Goal: Browse casually

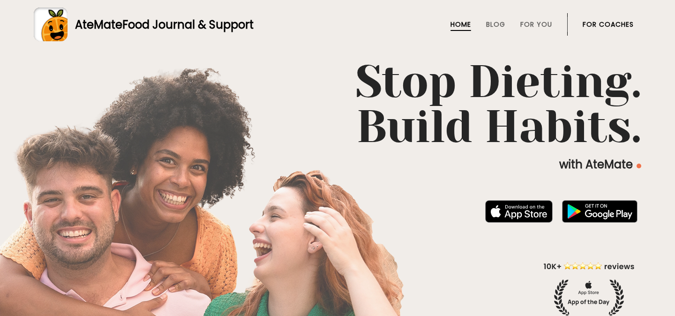
click at [593, 23] on link "For Coaches" at bounding box center [608, 25] width 51 height 8
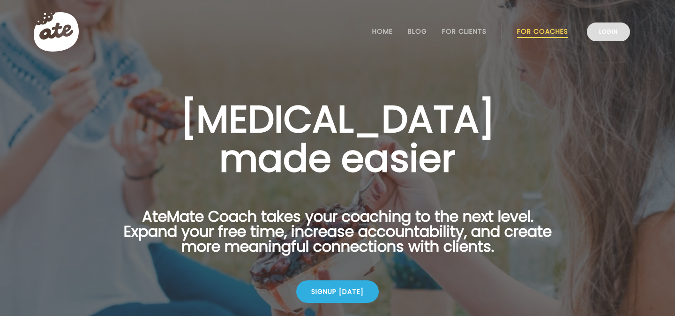
click at [603, 32] on link "Login" at bounding box center [608, 32] width 43 height 19
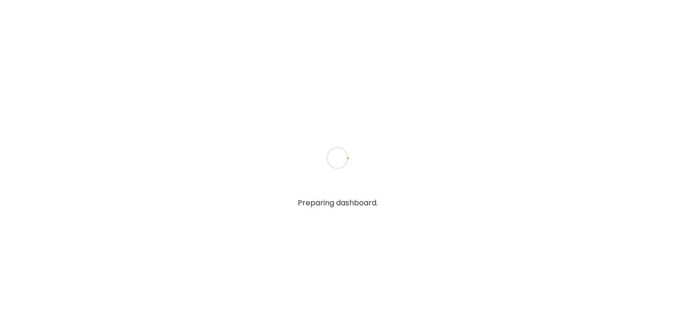
type textarea "**********"
type input "*****"
type input "**********"
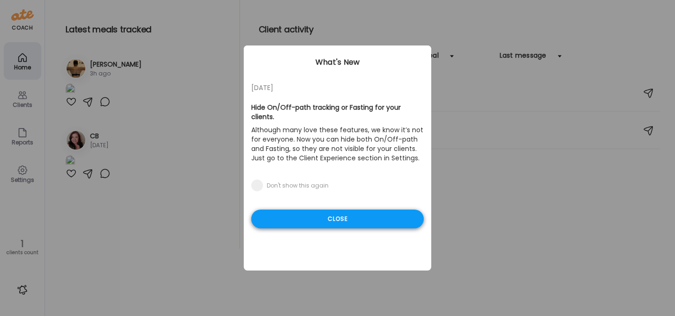
type input "**********"
click at [334, 210] on div "Close" at bounding box center [337, 219] width 173 height 19
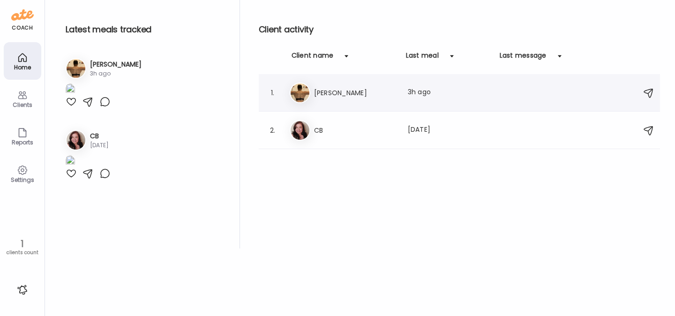
click at [346, 98] on h3 "[PERSON_NAME]" at bounding box center [355, 92] width 83 height 11
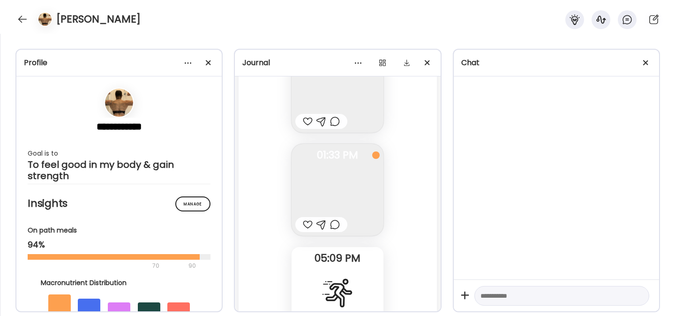
scroll to position [19612, 0]
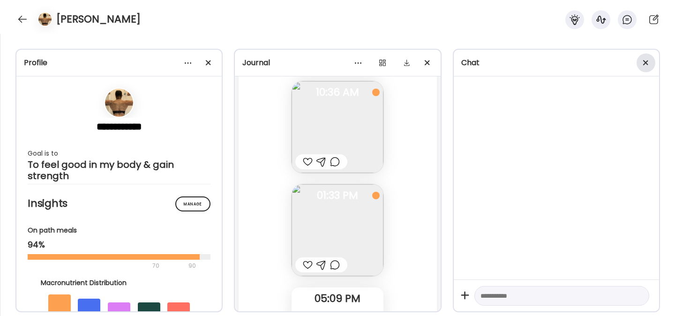
click at [646, 63] on span at bounding box center [645, 62] width 5 height 5
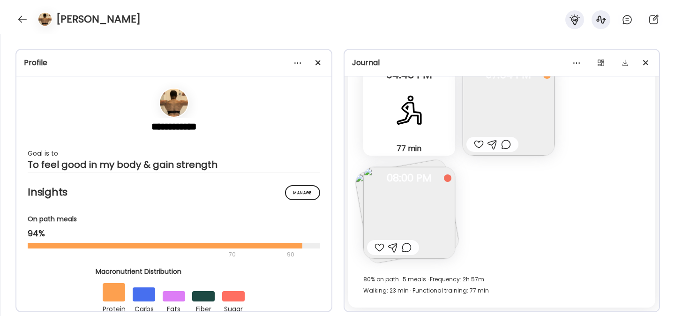
scroll to position [11946, 0]
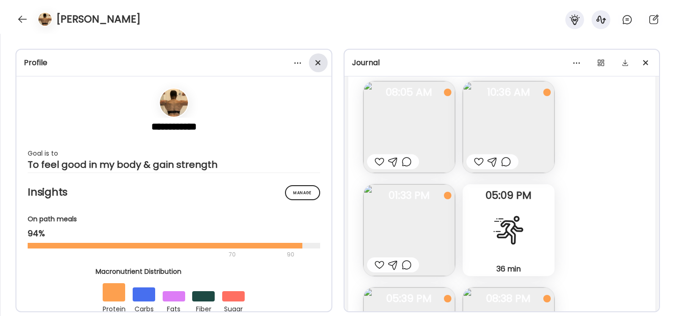
click at [318, 62] on span at bounding box center [317, 62] width 5 height 5
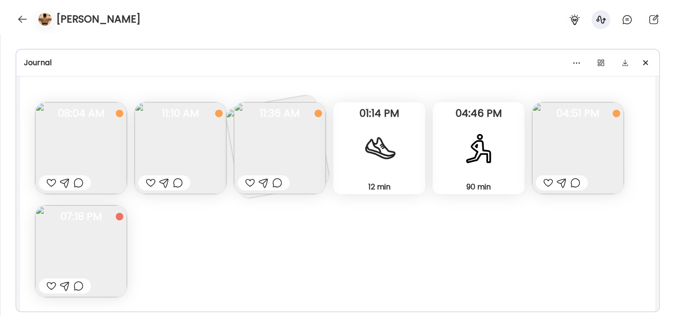
scroll to position [4055, 0]
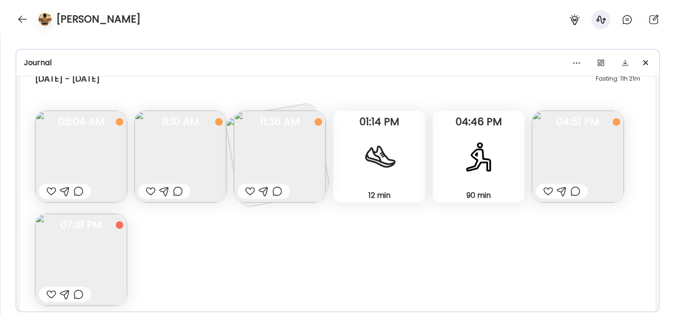
click at [98, 252] on img at bounding box center [81, 260] width 92 height 92
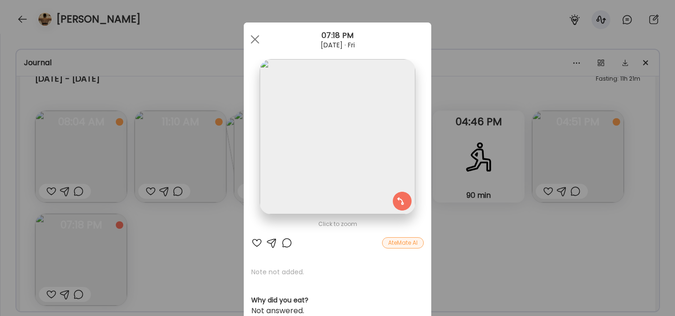
click at [340, 161] on img at bounding box center [337, 136] width 155 height 155
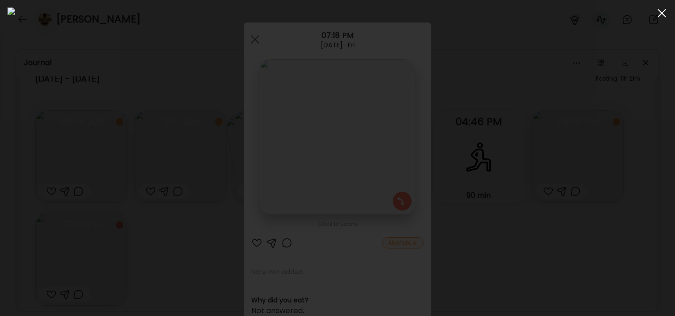
click at [657, 15] on div at bounding box center [662, 13] width 19 height 19
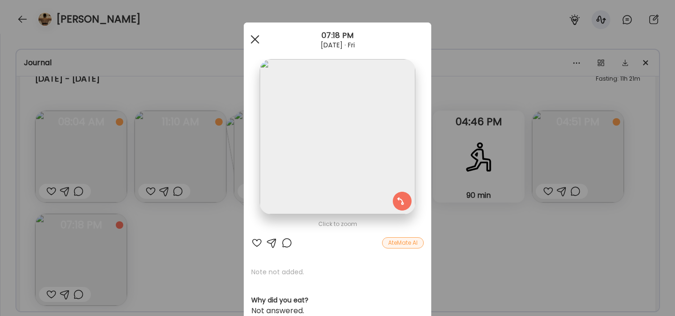
click at [254, 44] on div at bounding box center [255, 39] width 19 height 19
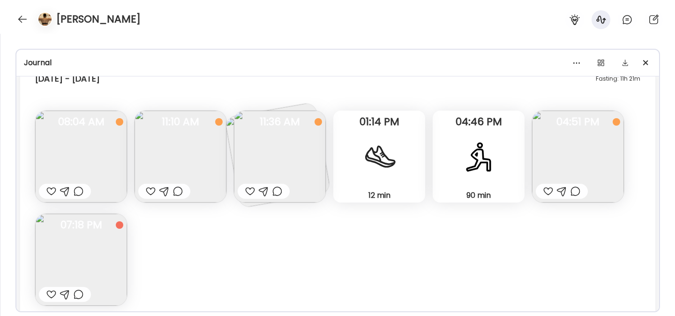
click at [295, 170] on img at bounding box center [280, 157] width 92 height 92
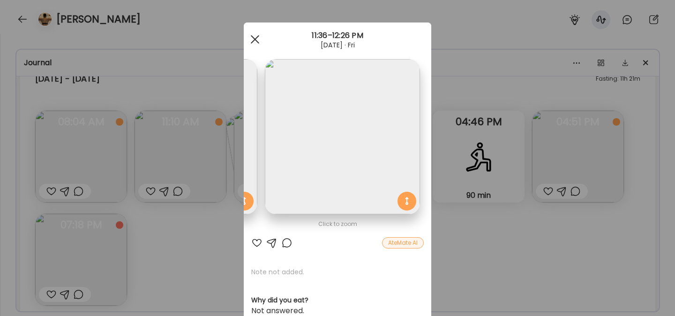
click at [255, 34] on div at bounding box center [255, 39] width 19 height 19
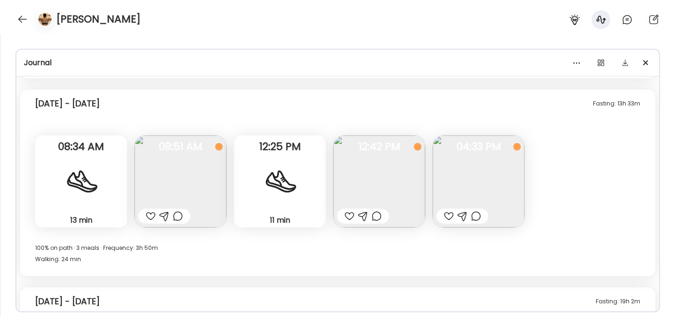
scroll to position [4332, 0]
click at [208, 184] on img at bounding box center [181, 181] width 92 height 92
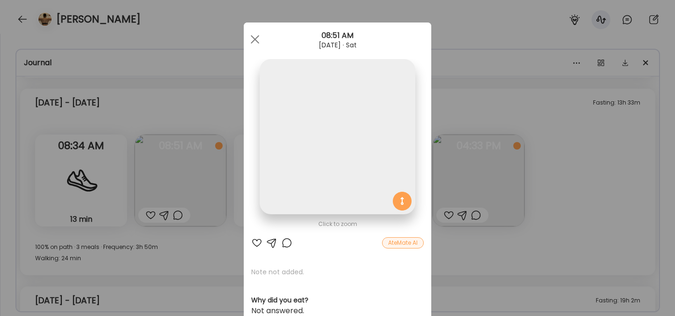
scroll to position [0, 0]
click at [430, 102] on section at bounding box center [338, 147] width 188 height 176
click at [255, 38] on div at bounding box center [255, 39] width 19 height 19
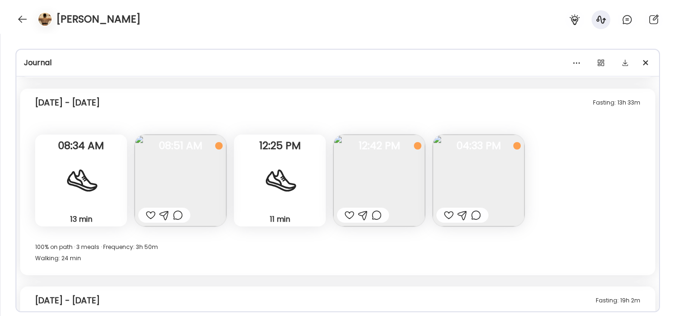
click at [488, 185] on img at bounding box center [479, 181] width 92 height 92
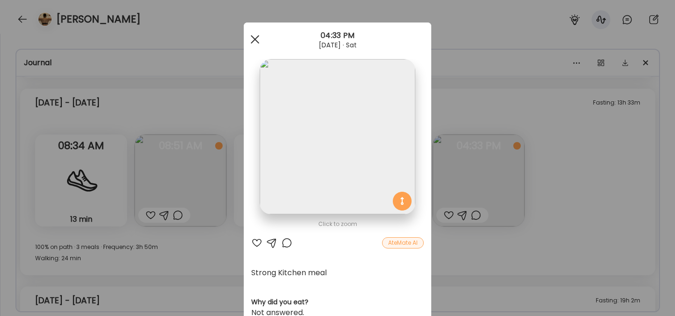
click at [252, 37] on span at bounding box center [255, 39] width 8 height 8
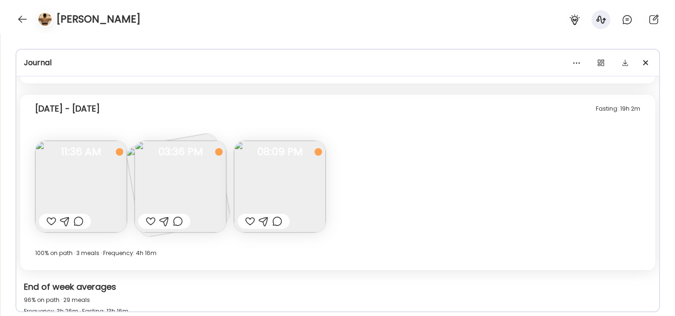
scroll to position [4526, 0]
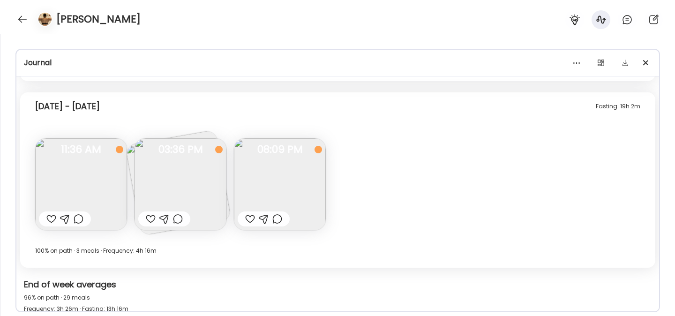
click at [176, 184] on img at bounding box center [181, 184] width 92 height 92
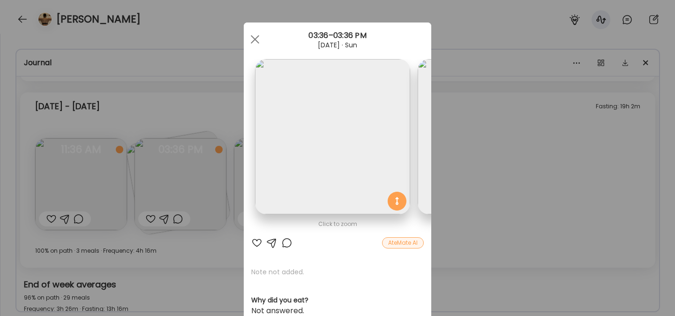
scroll to position [0, 0]
click at [315, 157] on img at bounding box center [332, 136] width 155 height 155
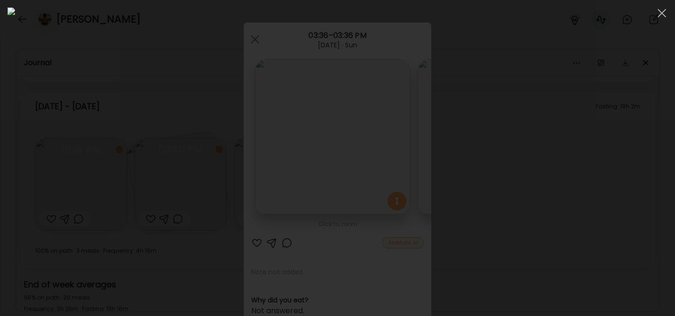
click at [530, 138] on div at bounding box center [338, 158] width 660 height 301
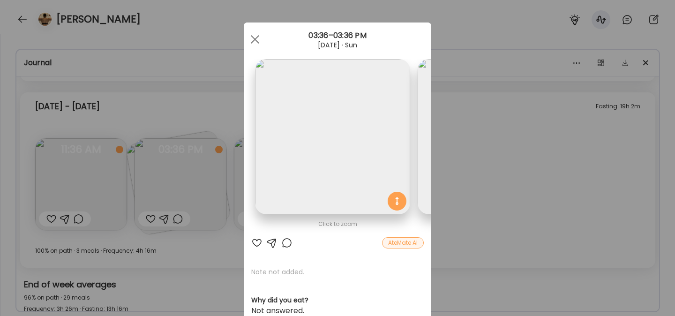
click at [339, 139] on img at bounding box center [332, 136] width 155 height 155
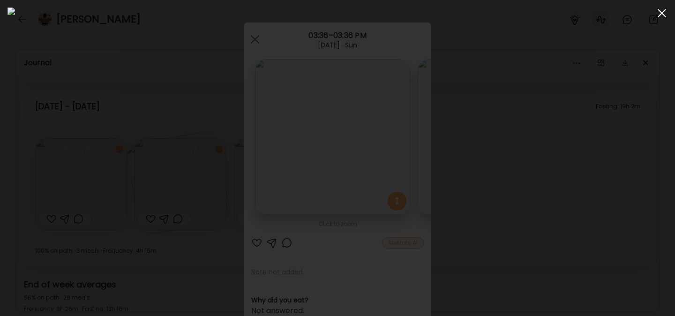
click at [661, 15] on span at bounding box center [662, 13] width 8 height 8
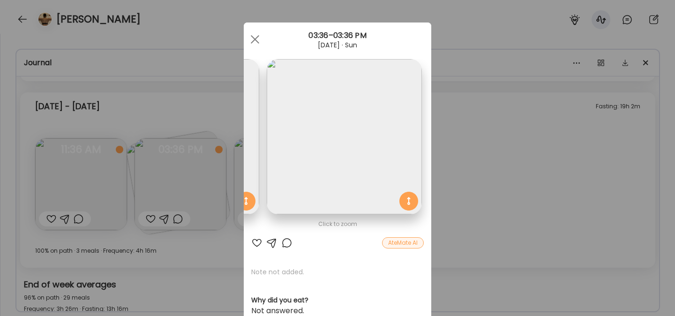
scroll to position [0, 153]
click at [258, 41] on div at bounding box center [255, 39] width 19 height 19
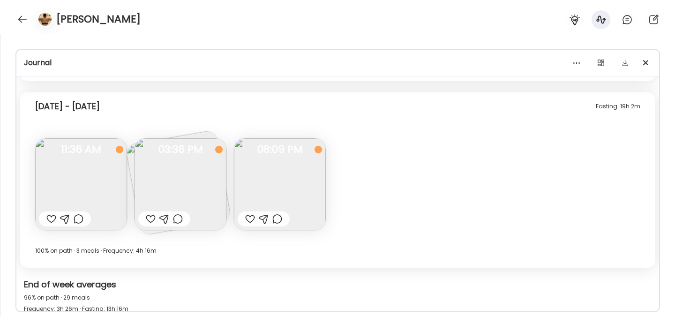
click at [299, 183] on img at bounding box center [280, 184] width 92 height 92
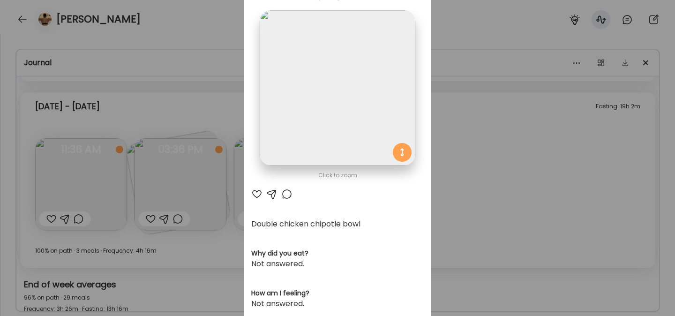
scroll to position [0, 0]
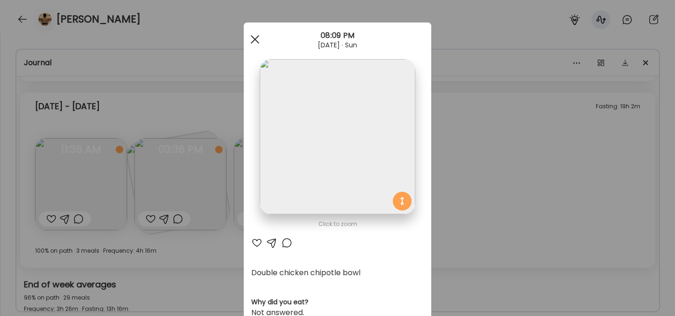
click at [254, 41] on div at bounding box center [255, 39] width 19 height 19
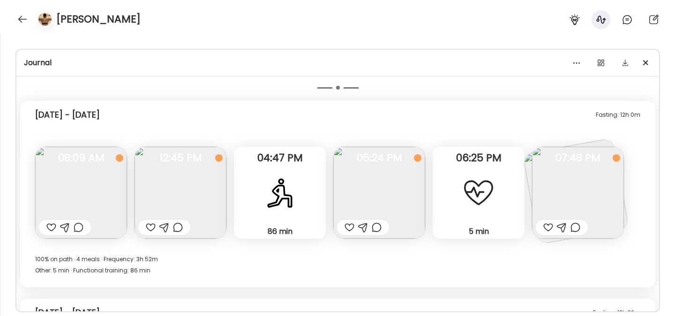
scroll to position [4774, 0]
click at [175, 196] on img at bounding box center [181, 192] width 92 height 92
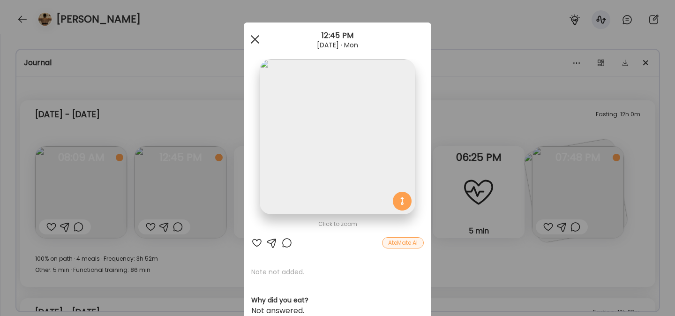
click at [257, 40] on div at bounding box center [255, 39] width 19 height 19
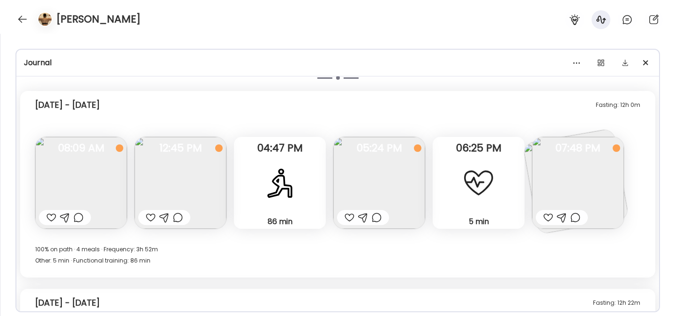
scroll to position [4785, 0]
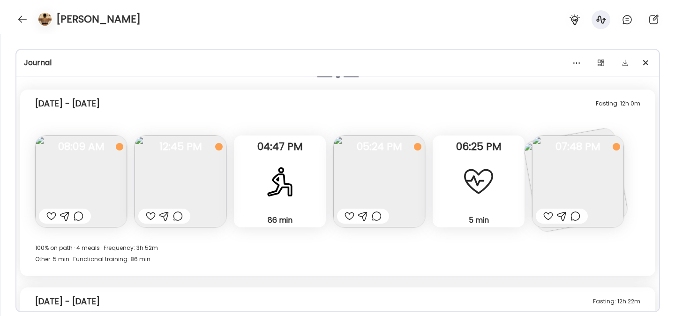
click at [559, 187] on img at bounding box center [578, 181] width 92 height 92
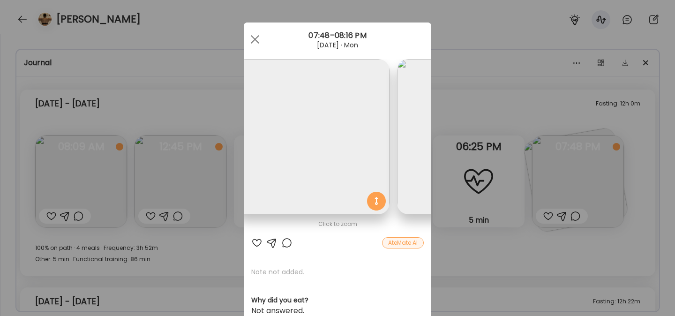
scroll to position [0, 0]
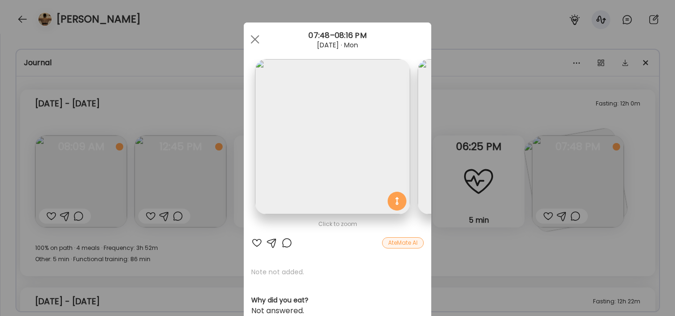
click at [353, 159] on img at bounding box center [332, 136] width 155 height 155
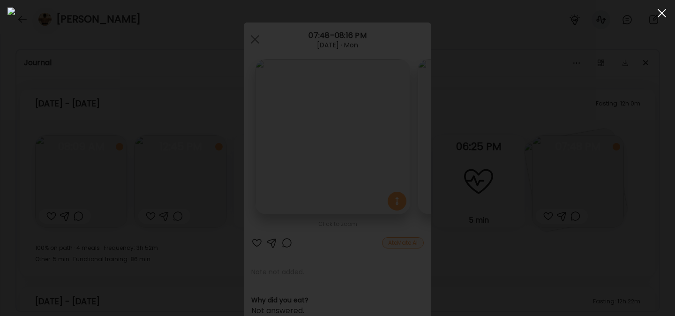
click at [657, 14] on div at bounding box center [662, 13] width 19 height 19
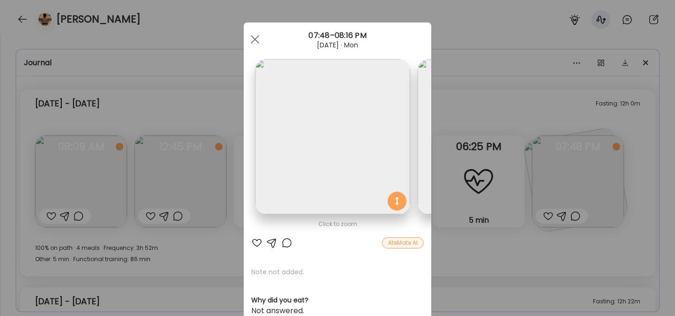
click at [528, 104] on div "Ate Coach Dashboard Wahoo! It’s official Take a moment to set up your Coach Pro…" at bounding box center [337, 158] width 675 height 316
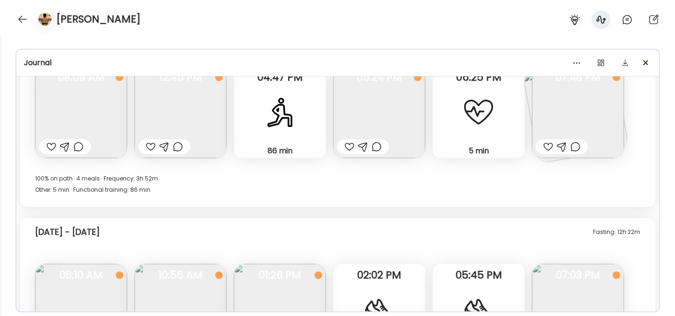
scroll to position [4857, 0]
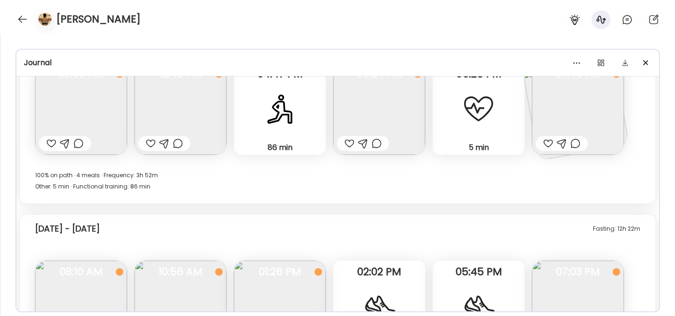
click at [574, 113] on img at bounding box center [578, 109] width 92 height 92
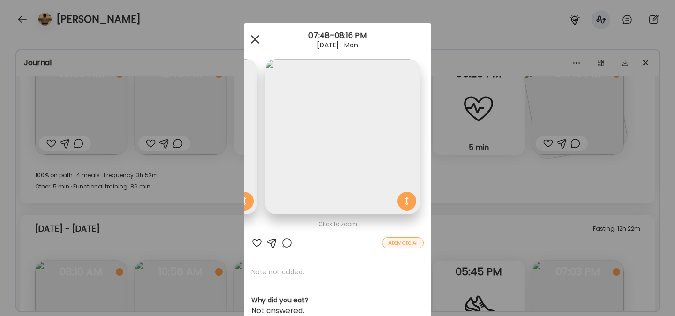
click at [253, 41] on span at bounding box center [255, 39] width 8 height 8
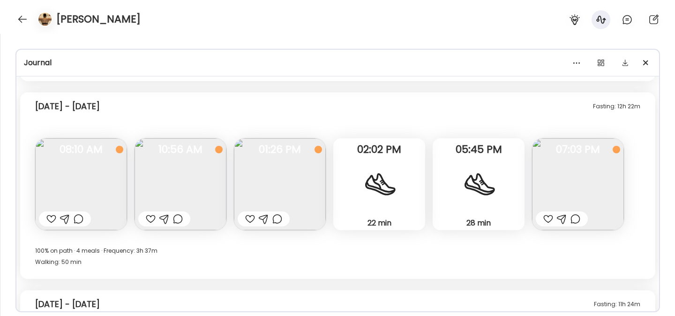
scroll to position [4985, 0]
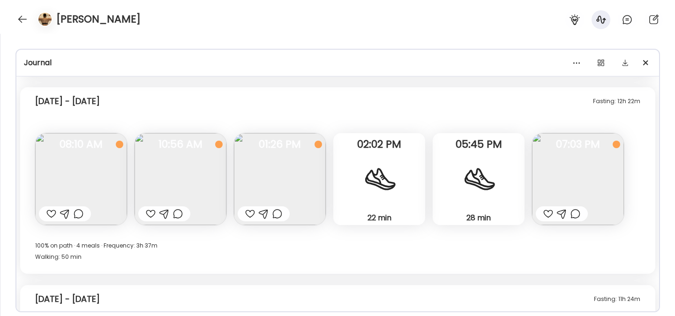
click at [300, 191] on img at bounding box center [280, 179] width 92 height 92
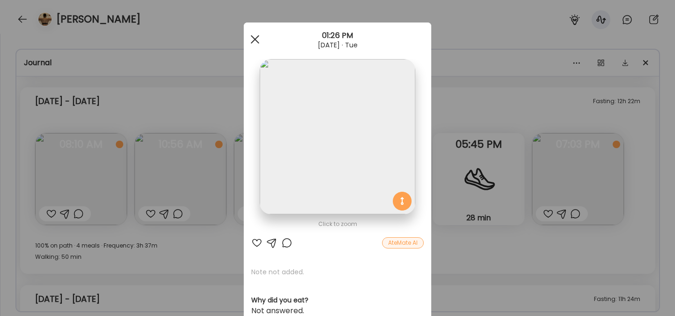
click at [254, 43] on div at bounding box center [255, 39] width 19 height 19
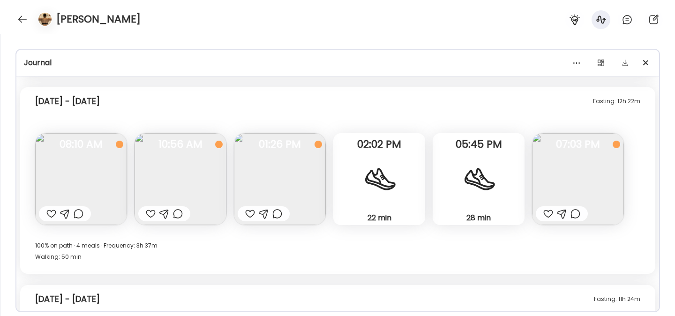
click at [559, 180] on img at bounding box center [578, 179] width 92 height 92
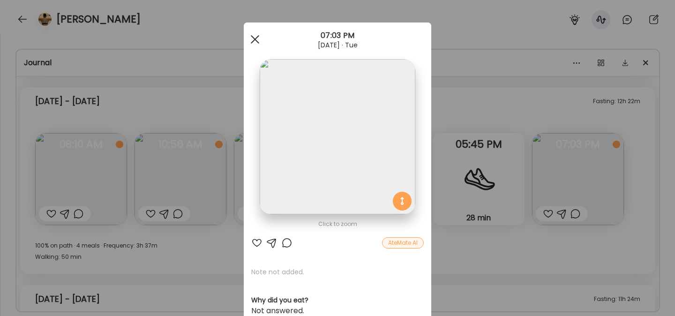
click at [256, 40] on span at bounding box center [255, 39] width 8 height 8
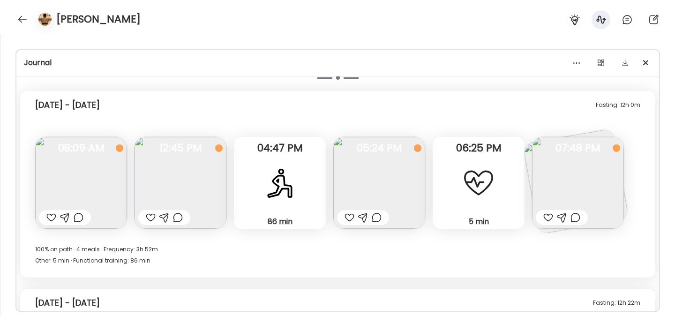
scroll to position [4785, 0]
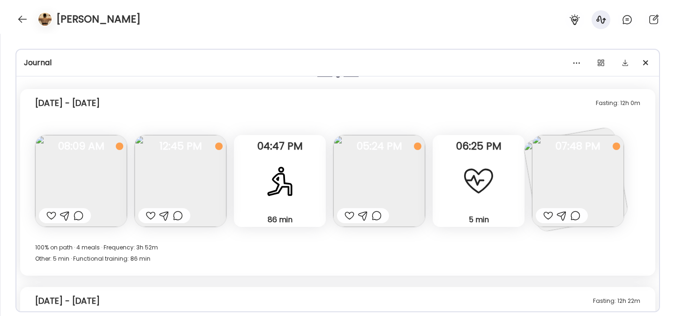
click at [563, 169] on img at bounding box center [578, 181] width 92 height 92
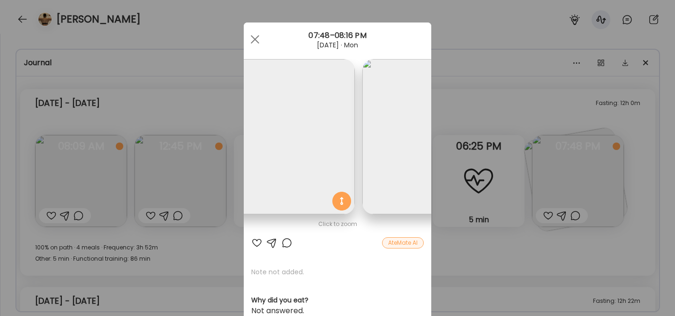
scroll to position [0, 0]
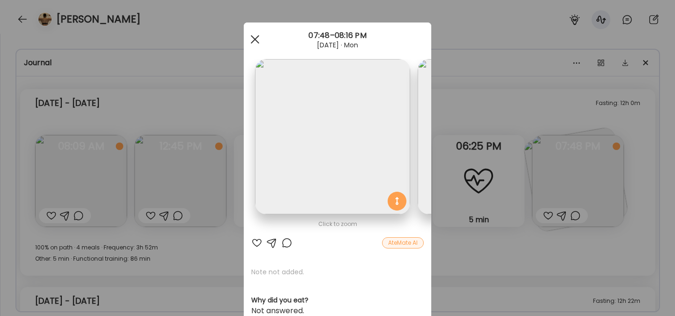
click at [252, 38] on div at bounding box center [255, 39] width 19 height 19
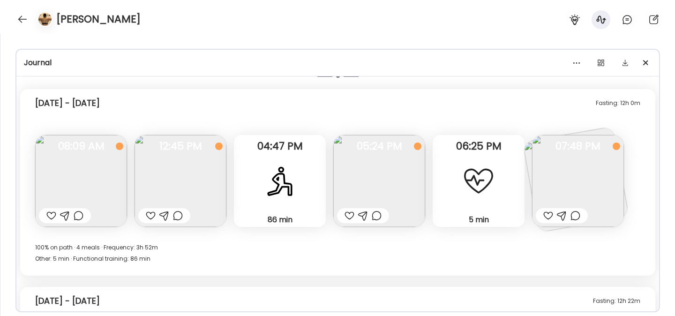
click at [183, 178] on img at bounding box center [181, 181] width 92 height 92
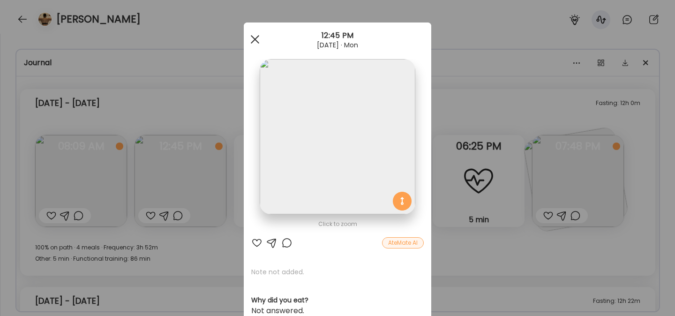
click at [256, 43] on div at bounding box center [255, 39] width 19 height 19
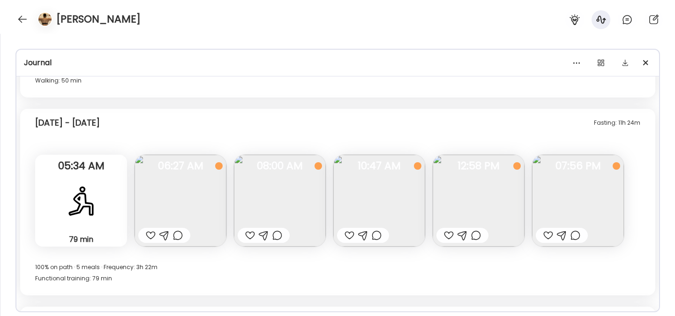
scroll to position [5164, 0]
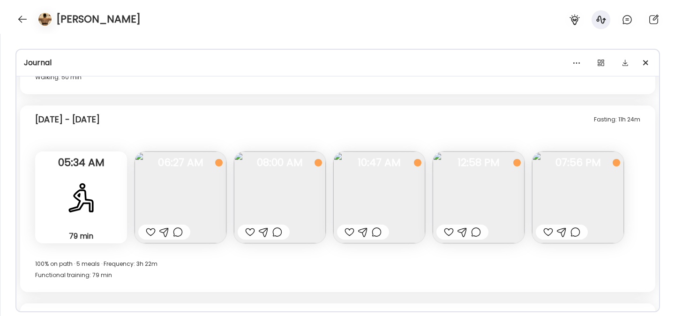
click at [474, 204] on img at bounding box center [479, 197] width 92 height 92
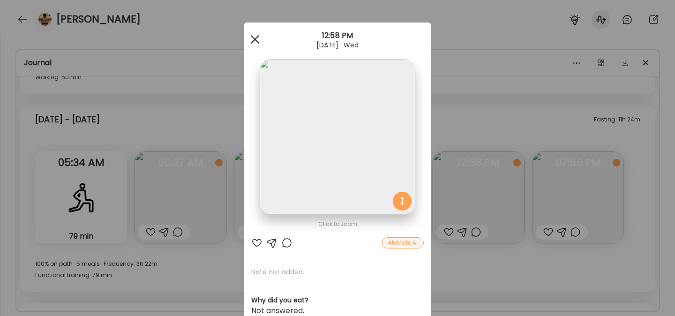
click at [255, 38] on span at bounding box center [255, 39] width 8 height 8
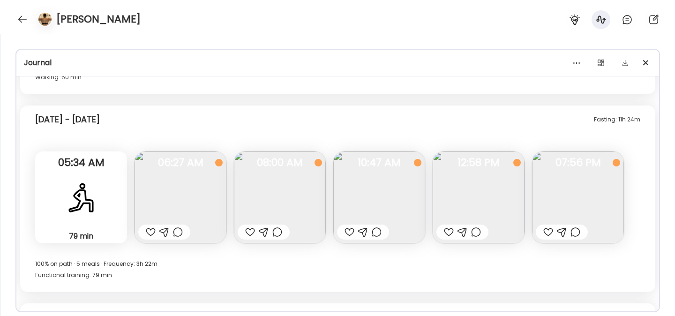
click at [578, 205] on img at bounding box center [578, 197] width 92 height 92
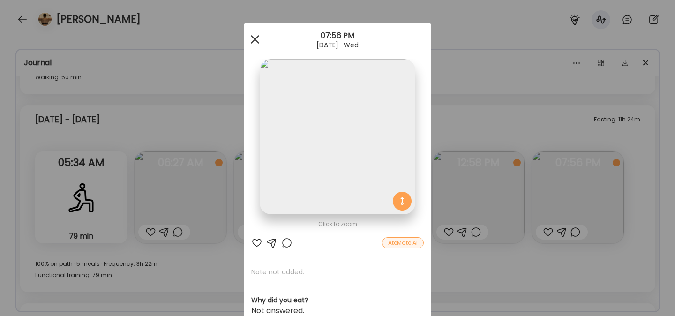
click at [258, 39] on div at bounding box center [255, 39] width 19 height 19
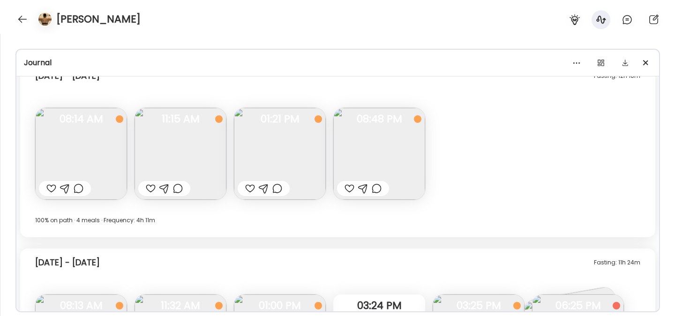
scroll to position [5408, 0]
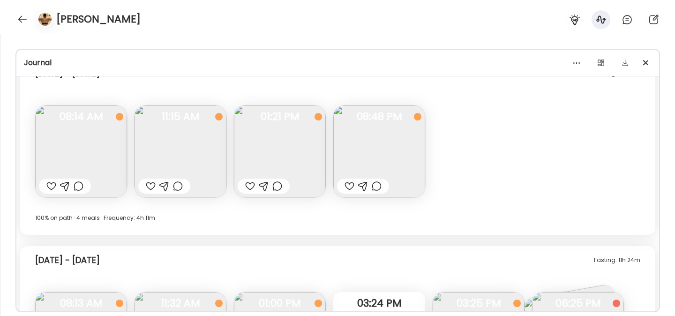
click at [419, 162] on img at bounding box center [379, 151] width 92 height 92
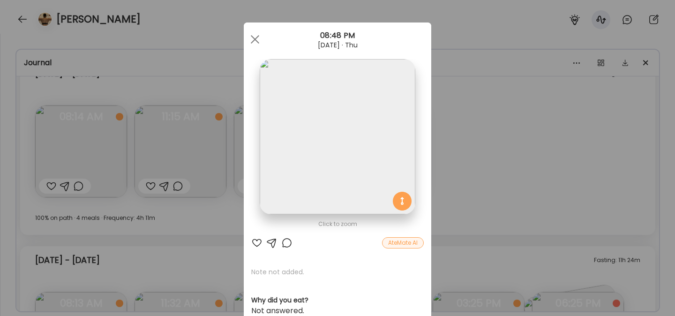
click at [511, 161] on div "Ate Coach Dashboard Wahoo! It’s official Take a moment to set up your Coach Pro…" at bounding box center [337, 158] width 675 height 316
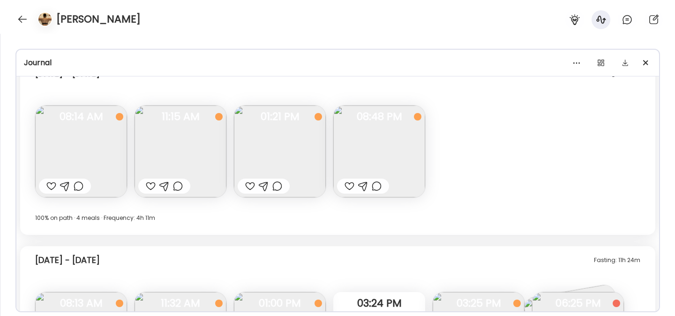
click at [277, 153] on img at bounding box center [280, 151] width 92 height 92
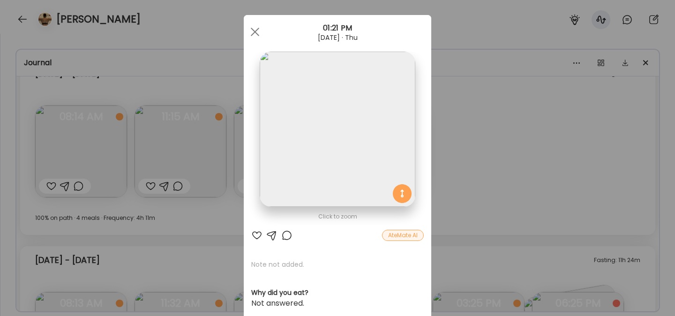
scroll to position [0, 0]
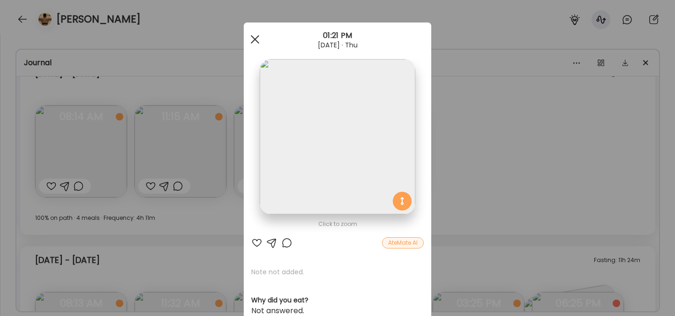
click at [258, 41] on div at bounding box center [255, 39] width 19 height 19
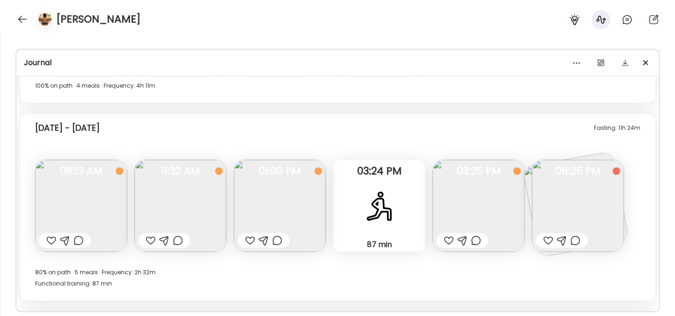
scroll to position [5542, 0]
click at [295, 202] on img at bounding box center [280, 204] width 92 height 92
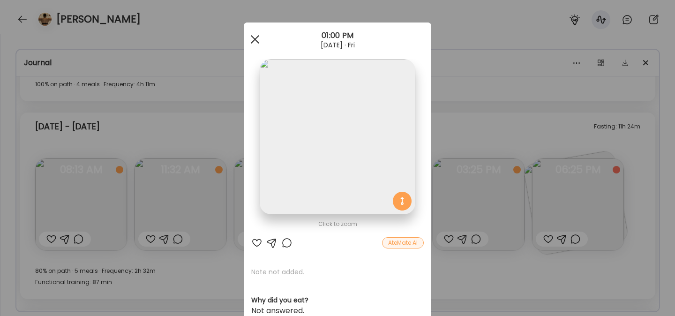
click at [255, 38] on div at bounding box center [255, 39] width 19 height 19
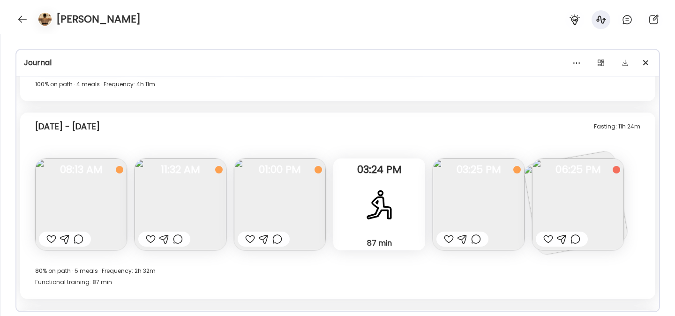
click at [555, 222] on img at bounding box center [578, 204] width 92 height 92
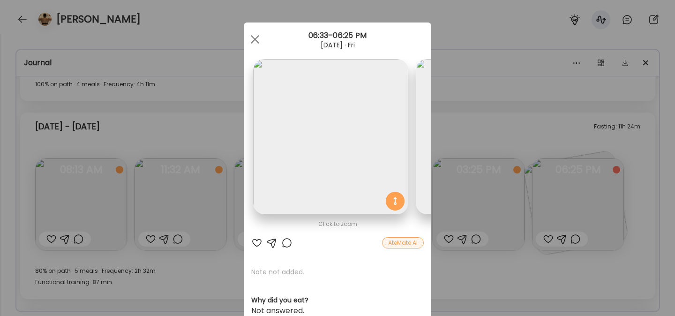
scroll to position [0, 0]
click at [257, 38] on div at bounding box center [255, 39] width 19 height 19
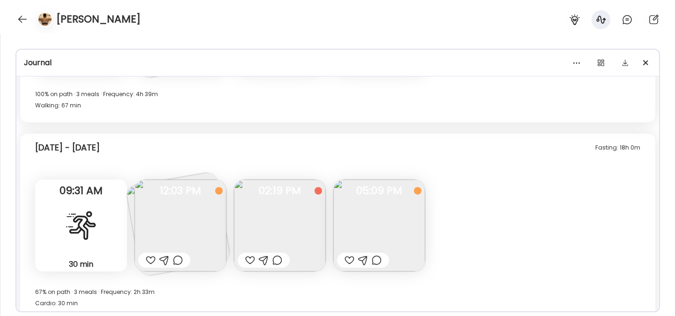
scroll to position [5928, 0]
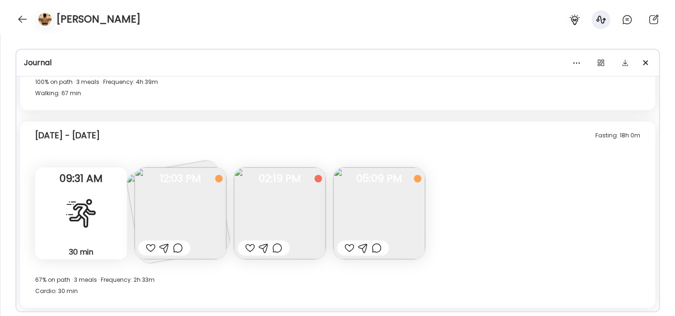
click at [298, 217] on img at bounding box center [280, 213] width 92 height 92
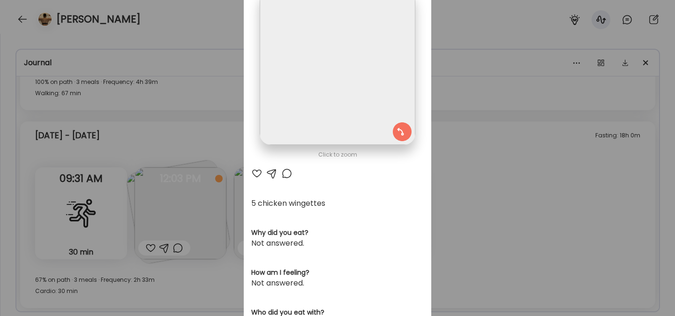
scroll to position [0, 0]
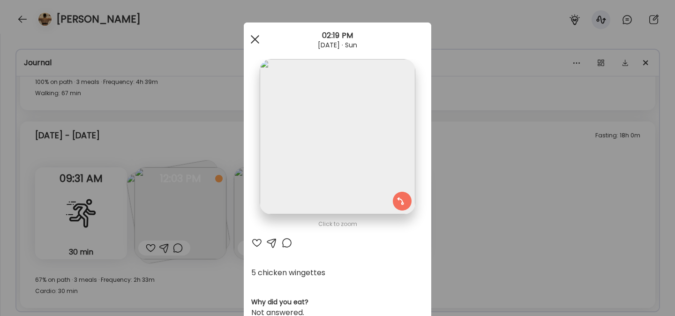
click at [255, 36] on div at bounding box center [255, 39] width 19 height 19
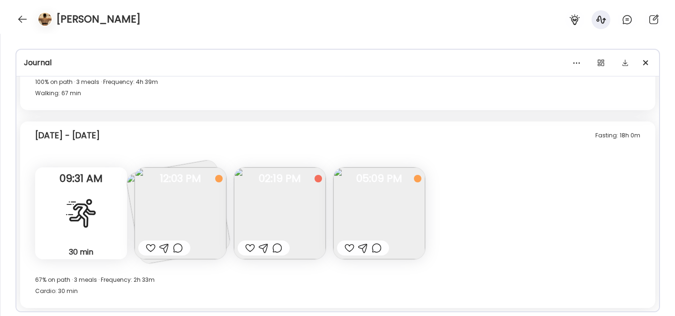
click at [192, 191] on img at bounding box center [181, 213] width 92 height 92
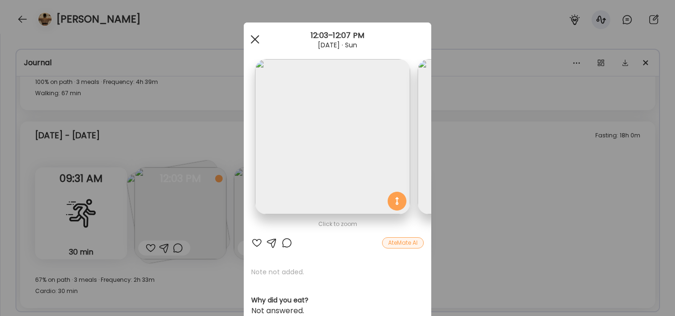
click at [257, 41] on span at bounding box center [255, 39] width 8 height 8
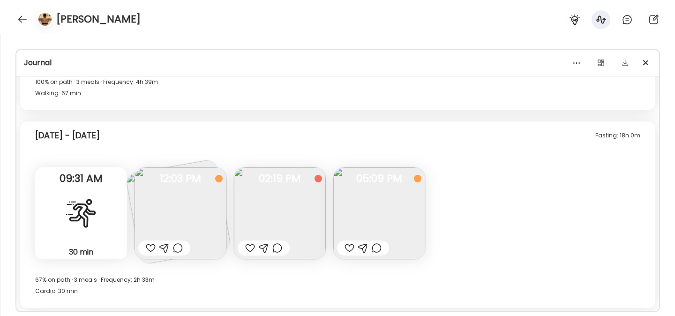
click at [395, 225] on img at bounding box center [379, 213] width 92 height 92
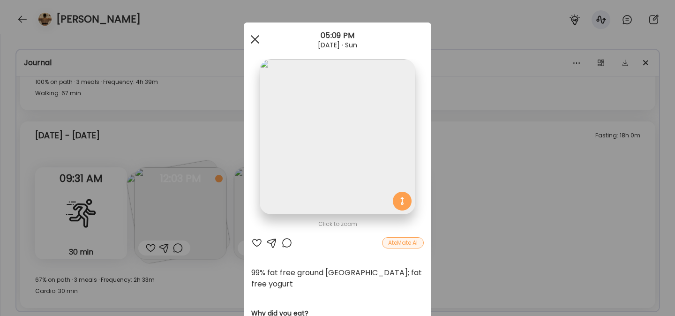
click at [257, 41] on span at bounding box center [255, 39] width 8 height 8
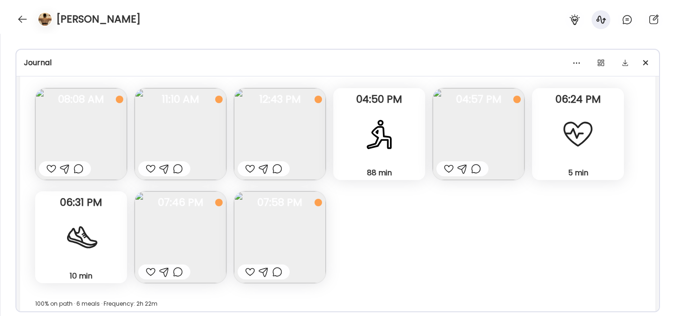
scroll to position [6277, 0]
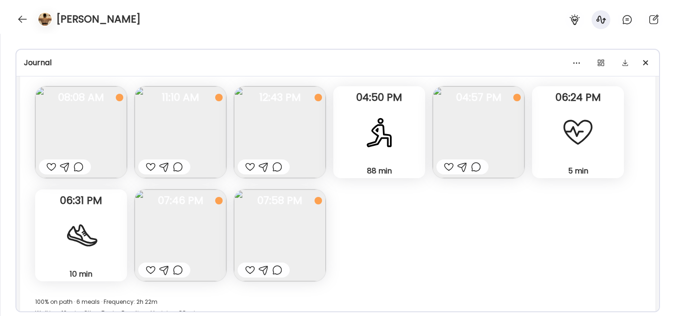
click at [302, 229] on img at bounding box center [280, 235] width 92 height 92
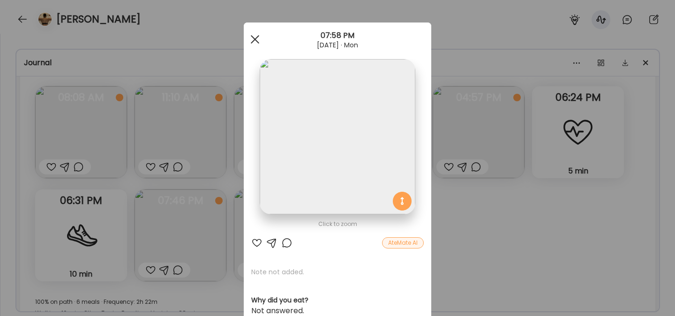
click at [258, 40] on div at bounding box center [255, 39] width 19 height 19
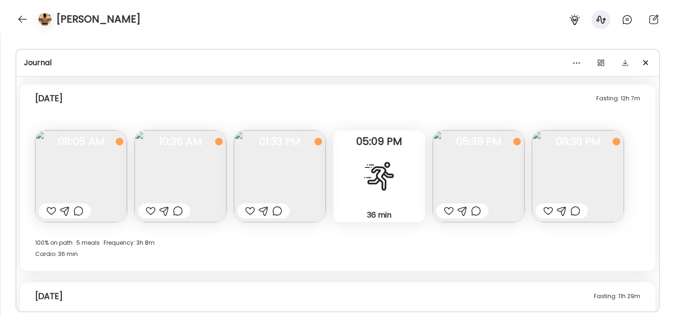
scroll to position [6536, 0]
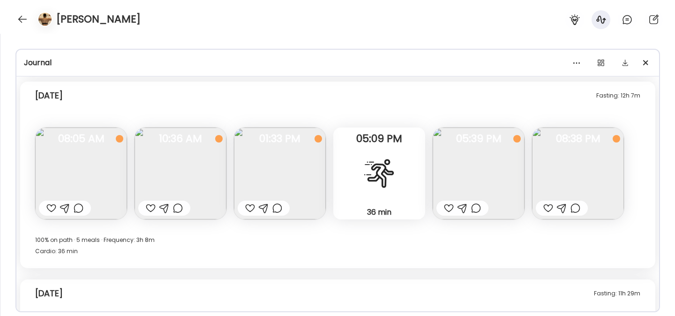
click at [300, 185] on img at bounding box center [280, 174] width 92 height 92
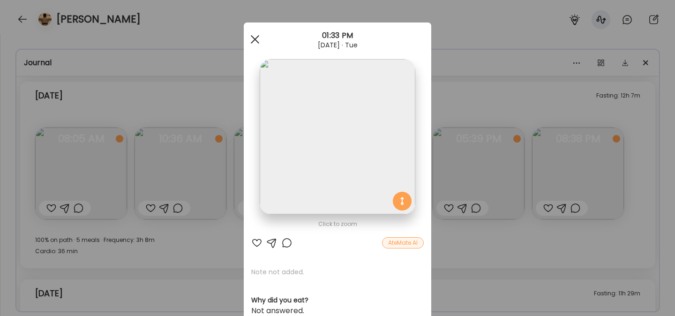
click at [256, 41] on span at bounding box center [255, 39] width 8 height 8
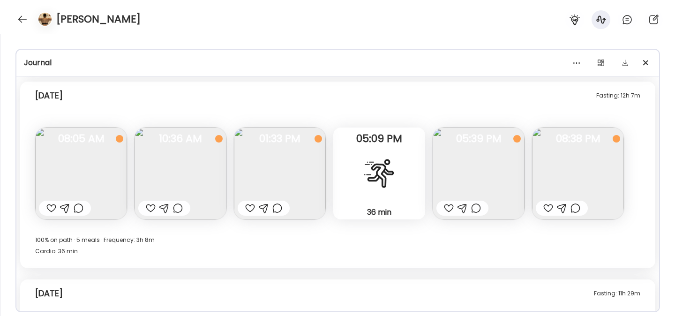
click at [285, 150] on img at bounding box center [280, 174] width 92 height 92
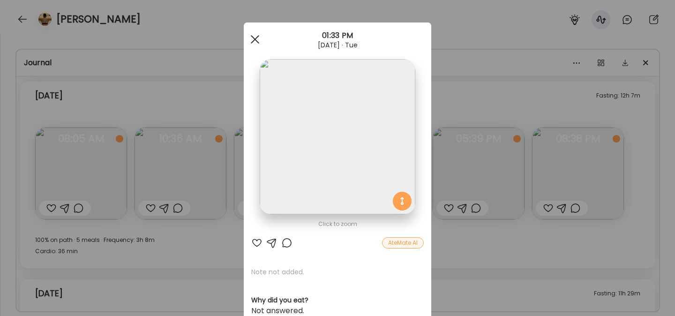
click at [255, 37] on div at bounding box center [255, 39] width 19 height 19
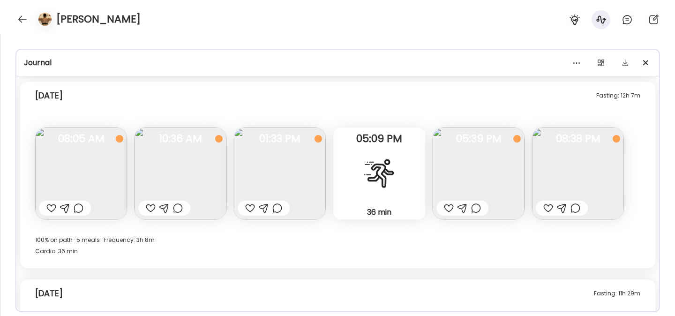
click at [575, 184] on img at bounding box center [578, 174] width 92 height 92
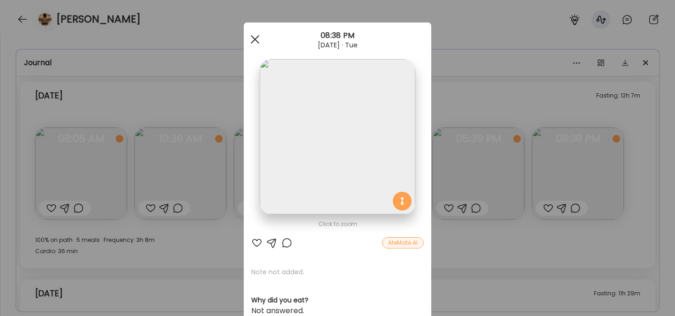
click at [256, 38] on div at bounding box center [255, 39] width 19 height 19
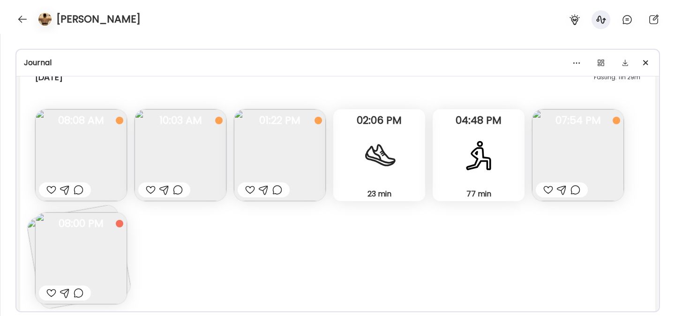
scroll to position [6761, 0]
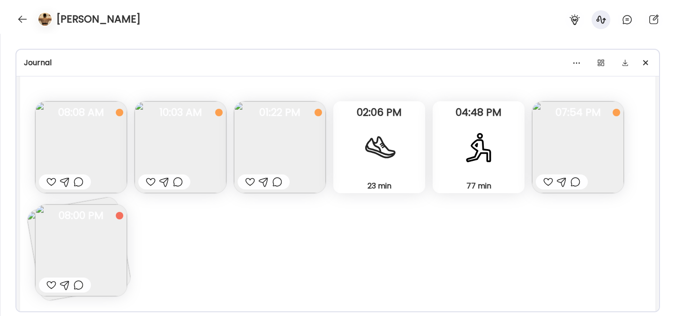
click at [84, 247] on img at bounding box center [81, 250] width 92 height 92
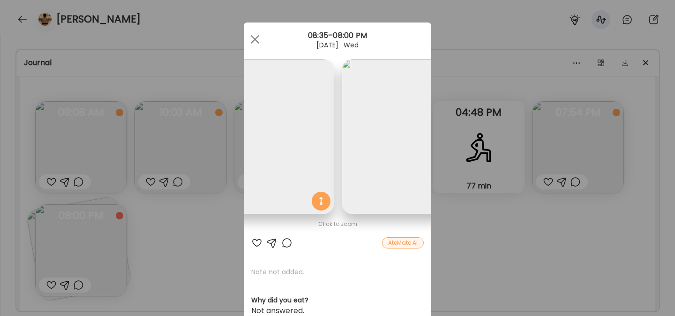
scroll to position [0, 0]
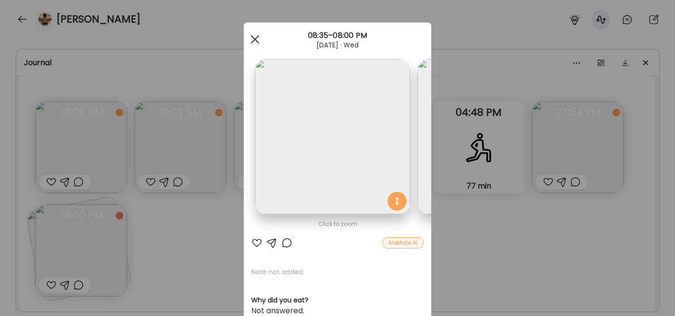
click at [255, 42] on div at bounding box center [255, 39] width 19 height 19
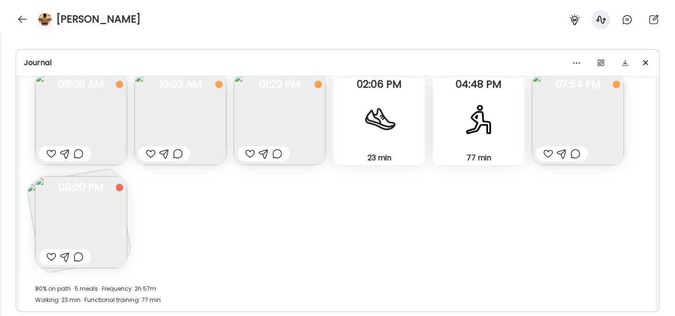
scroll to position [6798, 0]
